Goal: Information Seeking & Learning: Learn about a topic

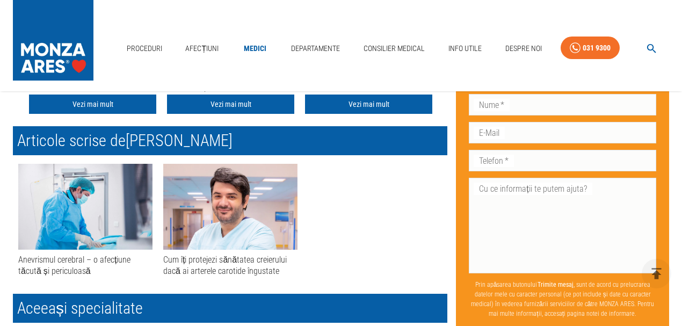
scroll to position [787, 0]
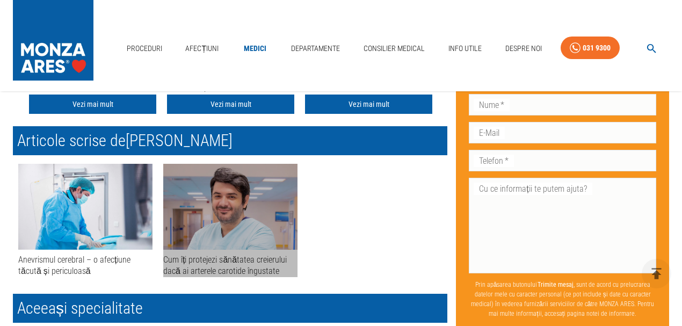
click at [244, 236] on img at bounding box center [230, 207] width 134 height 86
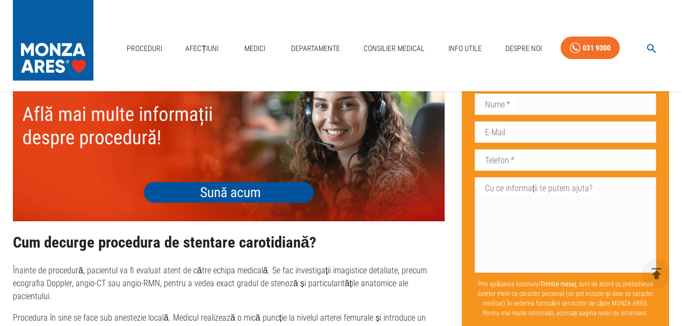
scroll to position [1396, 0]
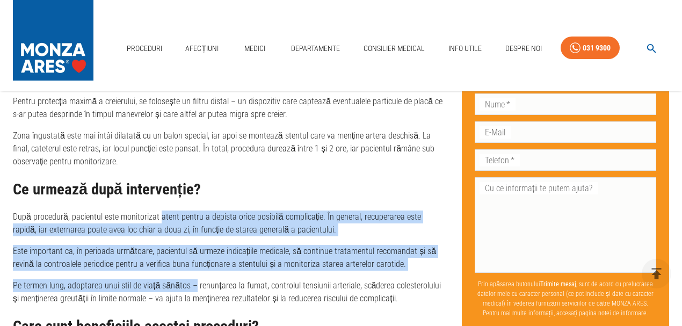
drag, startPoint x: 172, startPoint y: 232, endPoint x: 190, endPoint y: 260, distance: 33.1
click at [190, 260] on div "Cum decurge procedura de stentare carotidiană? Înainte de procedură, pacientul …" at bounding box center [229, 322] width 432 height 678
click at [172, 245] on p "Este important ca, în perioada următoare, pacientul să urmeze indicațiile medic…" at bounding box center [229, 258] width 432 height 26
click at [171, 245] on p "Este important ca, în perioada următoare, pacientul să urmeze indicațiile medic…" at bounding box center [229, 258] width 432 height 26
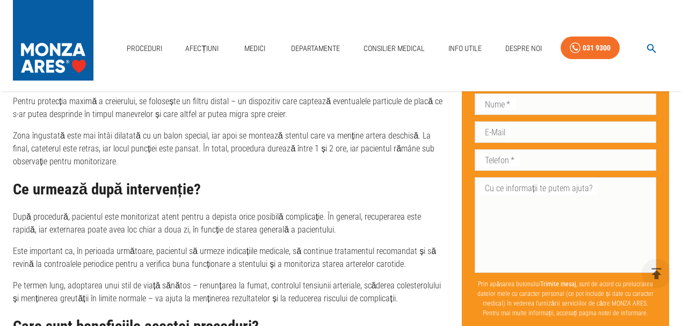
click at [236, 279] on p "Pe termen lung, adoptarea unui stil de viață sănătos – renunțarea la fumat, con…" at bounding box center [229, 292] width 432 height 26
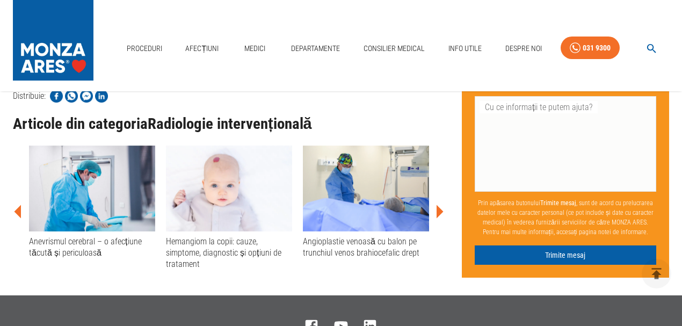
scroll to position [2004, 0]
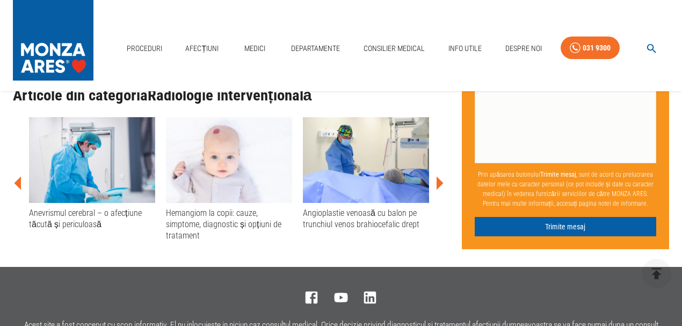
click at [91, 208] on div "Anevrismul cerebral – o afecțiune tăcută și periculoasă" at bounding box center [92, 218] width 126 height 23
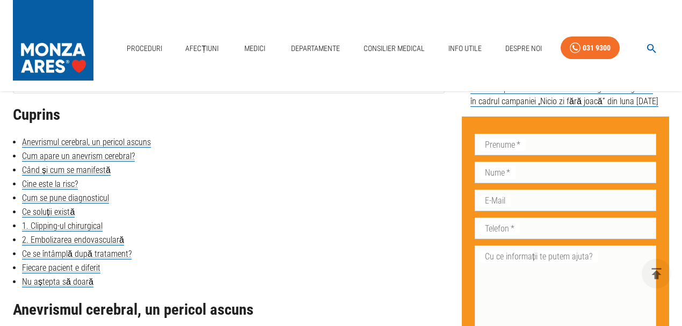
scroll to position [537, 0]
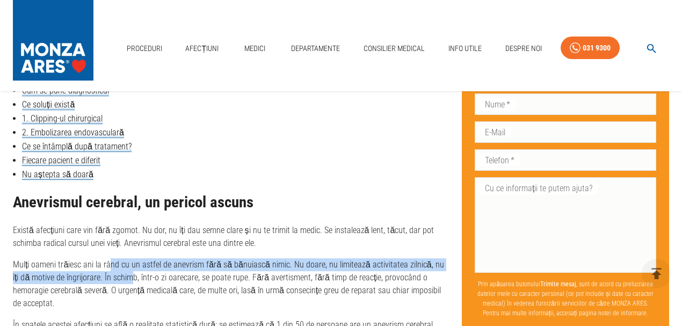
drag, startPoint x: 109, startPoint y: 263, endPoint x: 121, endPoint y: 284, distance: 23.9
click at [121, 284] on p "Mulți oameni trăiesc ani la rând cu un astfel de anevrism fără să bănuiască nim…" at bounding box center [229, 284] width 432 height 52
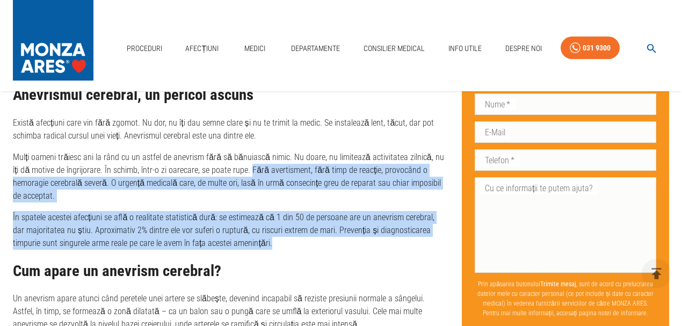
drag, startPoint x: 240, startPoint y: 170, endPoint x: 245, endPoint y: 236, distance: 66.8
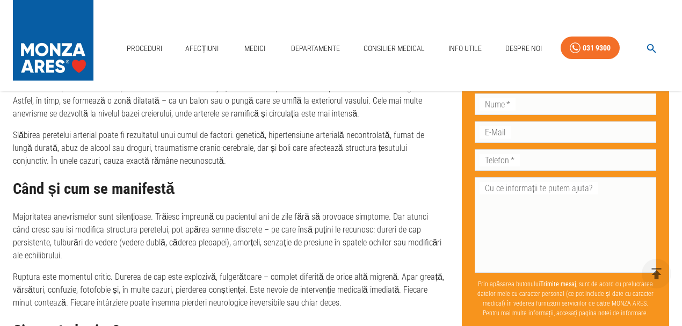
scroll to position [859, 0]
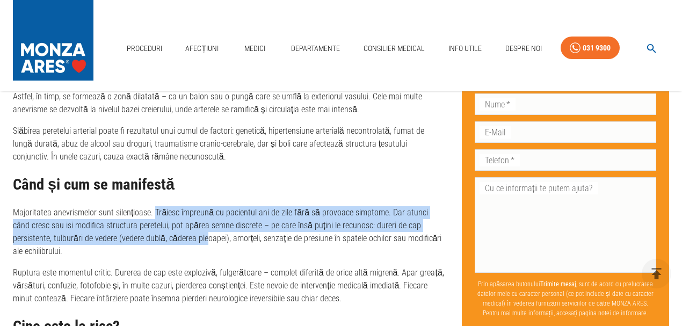
drag, startPoint x: 161, startPoint y: 227, endPoint x: 164, endPoint y: 233, distance: 7.2
click at [164, 233] on p "Majoritatea anevrismelor sunt silențioase. Trăiesc împreună cu pacientul ani de…" at bounding box center [229, 232] width 432 height 52
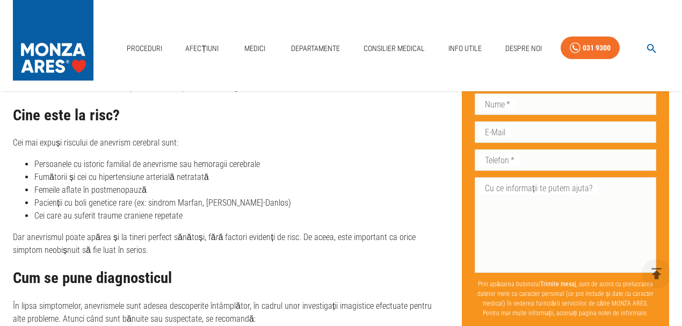
scroll to position [1074, 0]
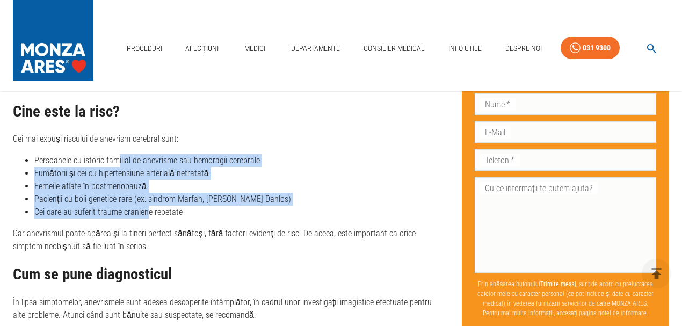
drag, startPoint x: 120, startPoint y: 164, endPoint x: 144, endPoint y: 212, distance: 53.8
click at [144, 212] on ul "Persoanele cu istoric familial de anevrisme sau hemoragii cerebrale Fumătorii ș…" at bounding box center [229, 186] width 432 height 64
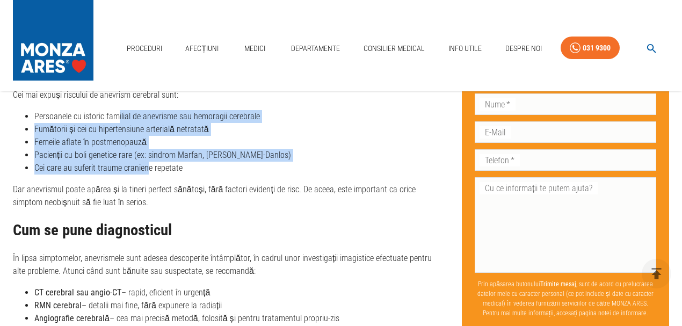
scroll to position [1181, 0]
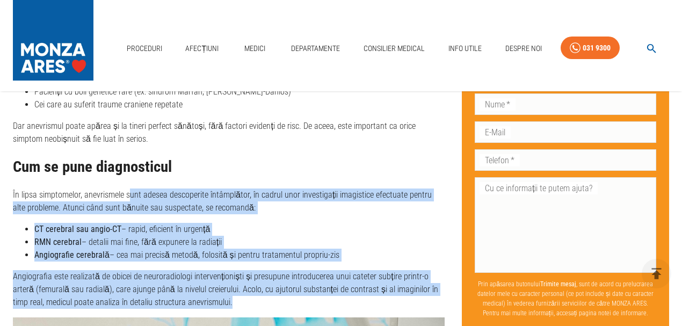
drag, startPoint x: 186, startPoint y: 284, endPoint x: 197, endPoint y: 299, distance: 19.2
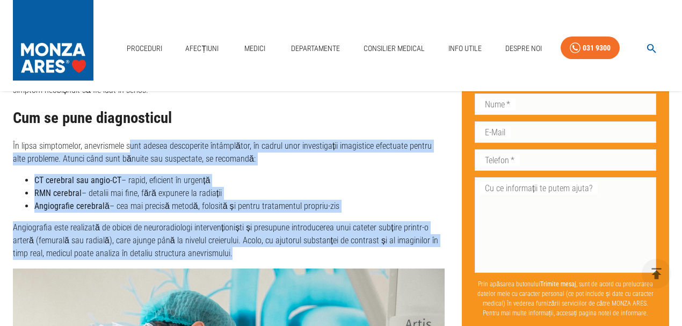
scroll to position [1109, 0]
